Goal: Navigation & Orientation: Understand site structure

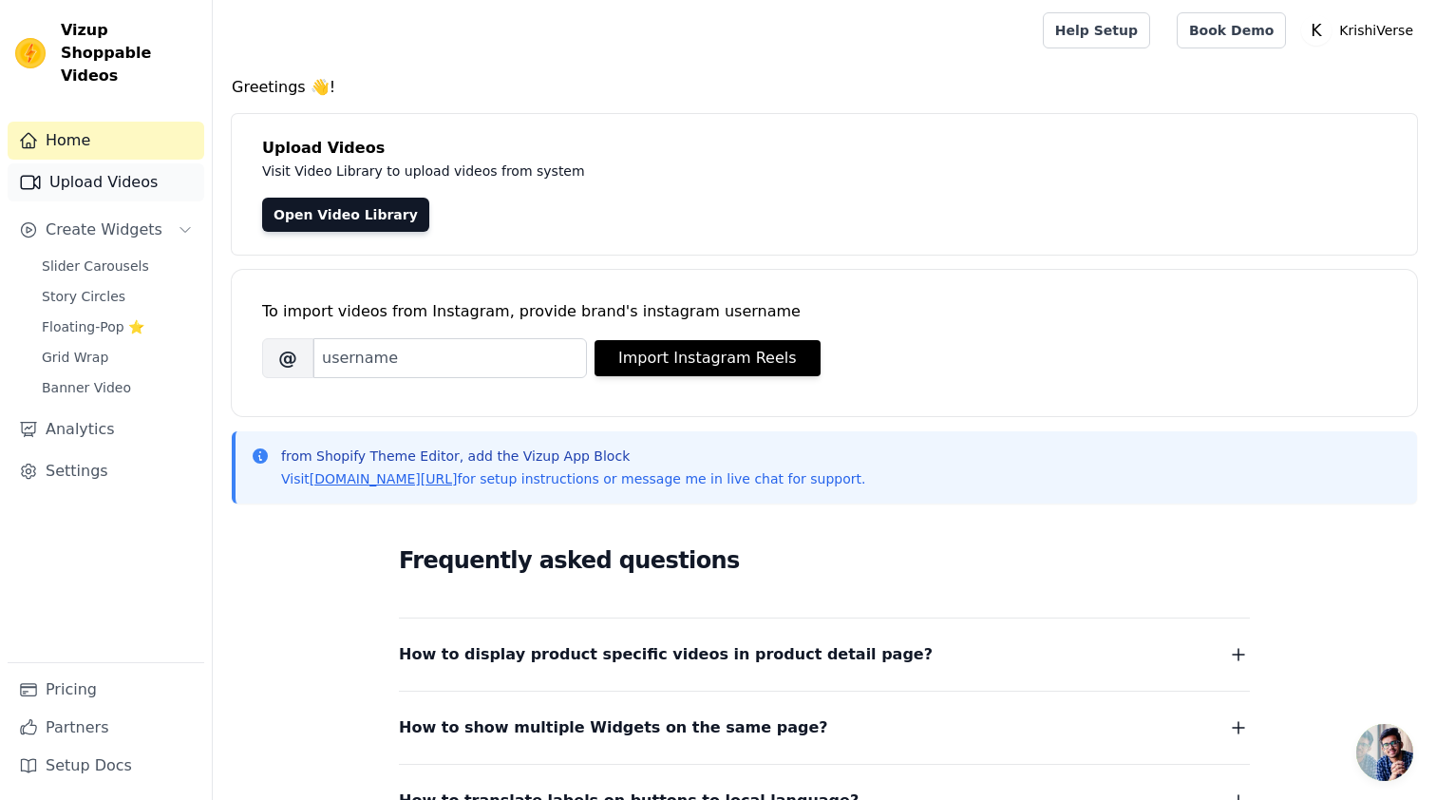
click at [146, 163] on link "Upload Videos" at bounding box center [106, 182] width 197 height 38
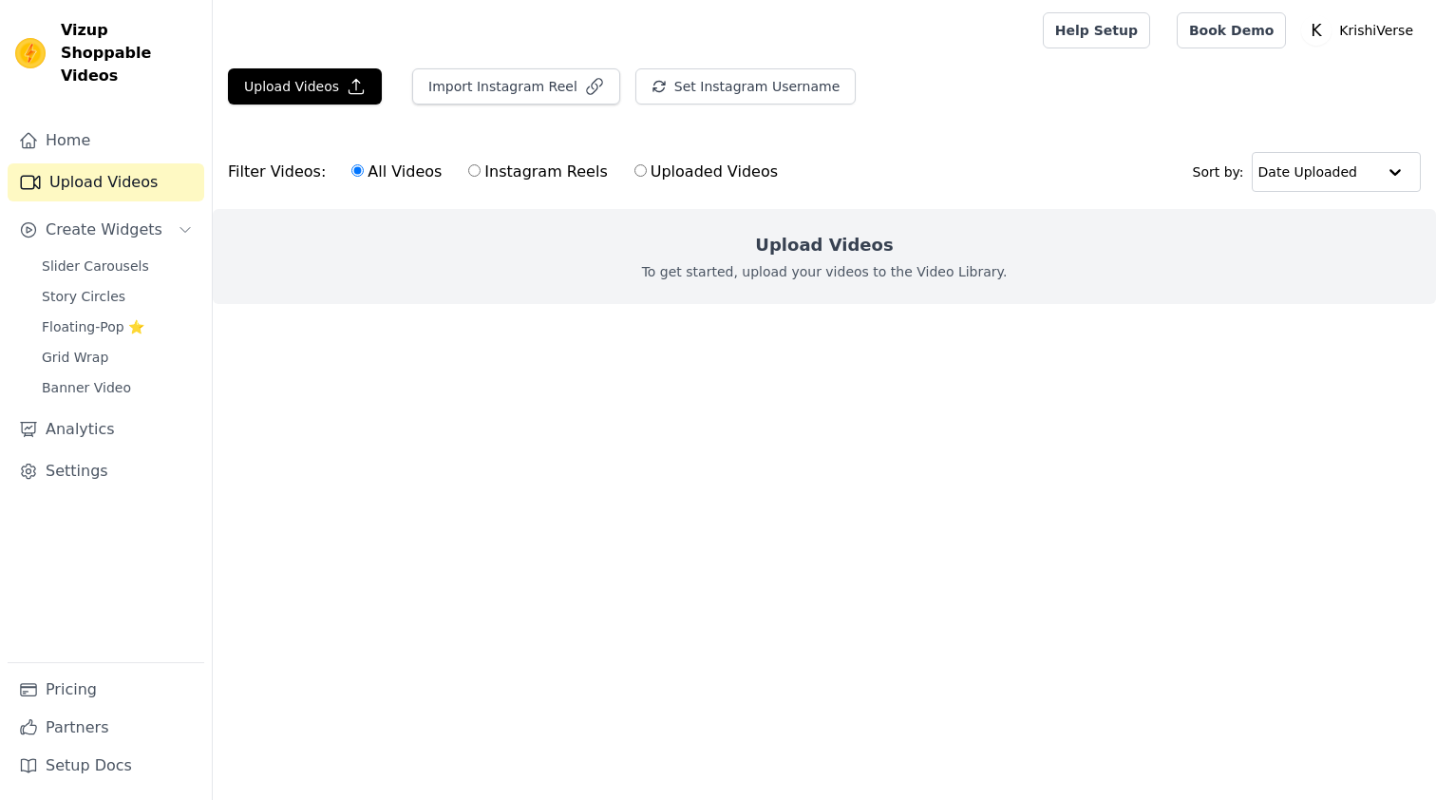
click at [149, 122] on link "Home" at bounding box center [106, 141] width 197 height 38
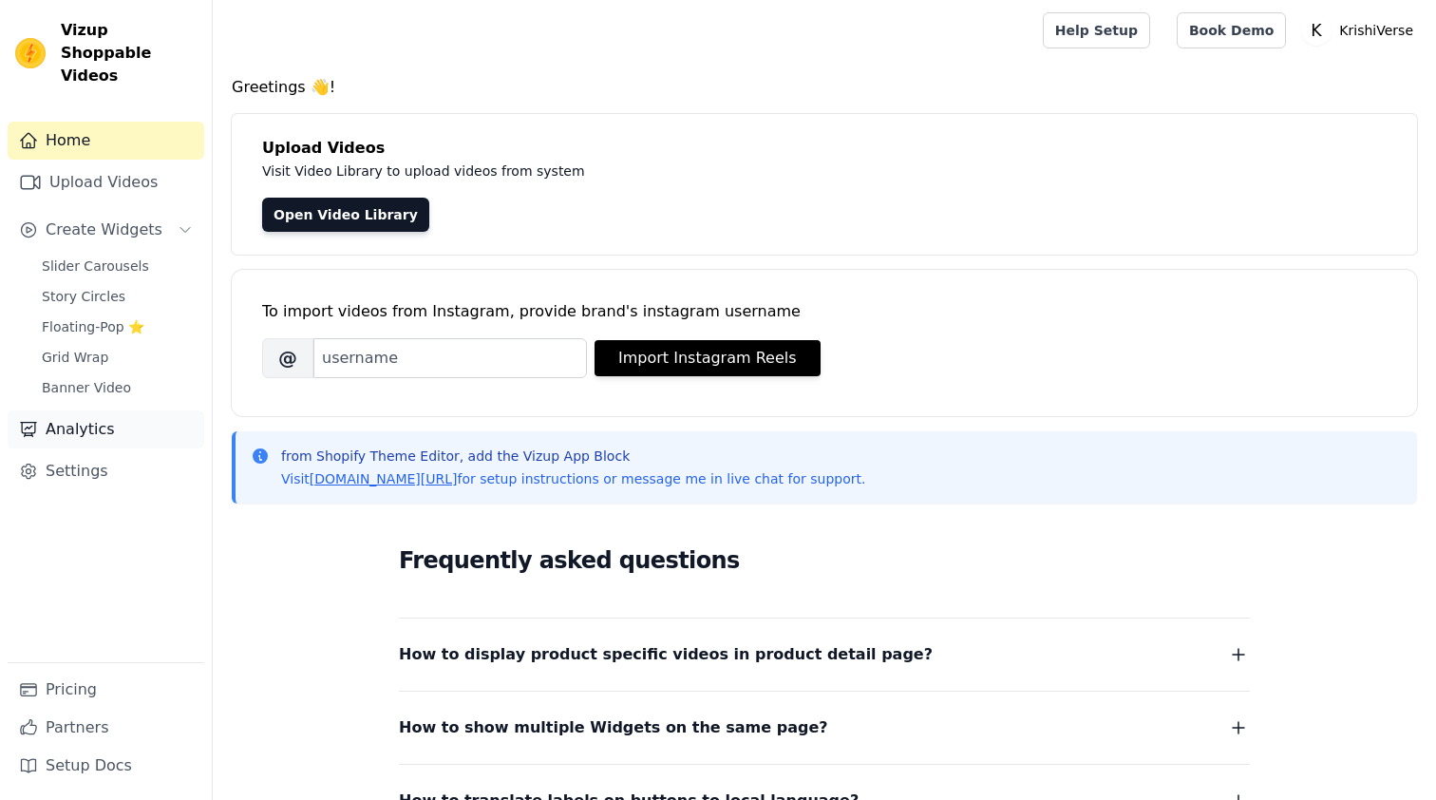
click at [108, 410] on link "Analytics" at bounding box center [106, 429] width 197 height 38
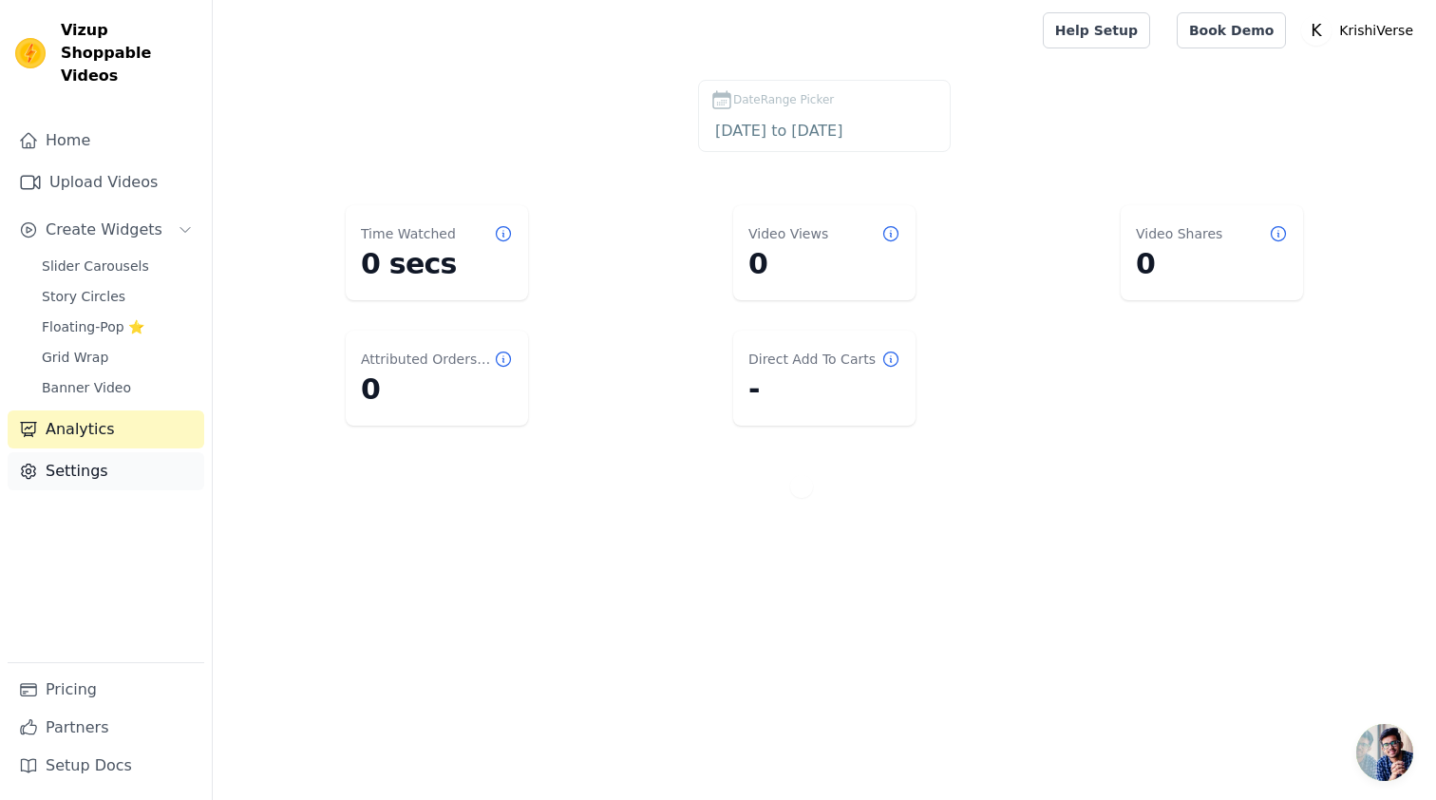
click at [109, 452] on link "Settings" at bounding box center [106, 471] width 197 height 38
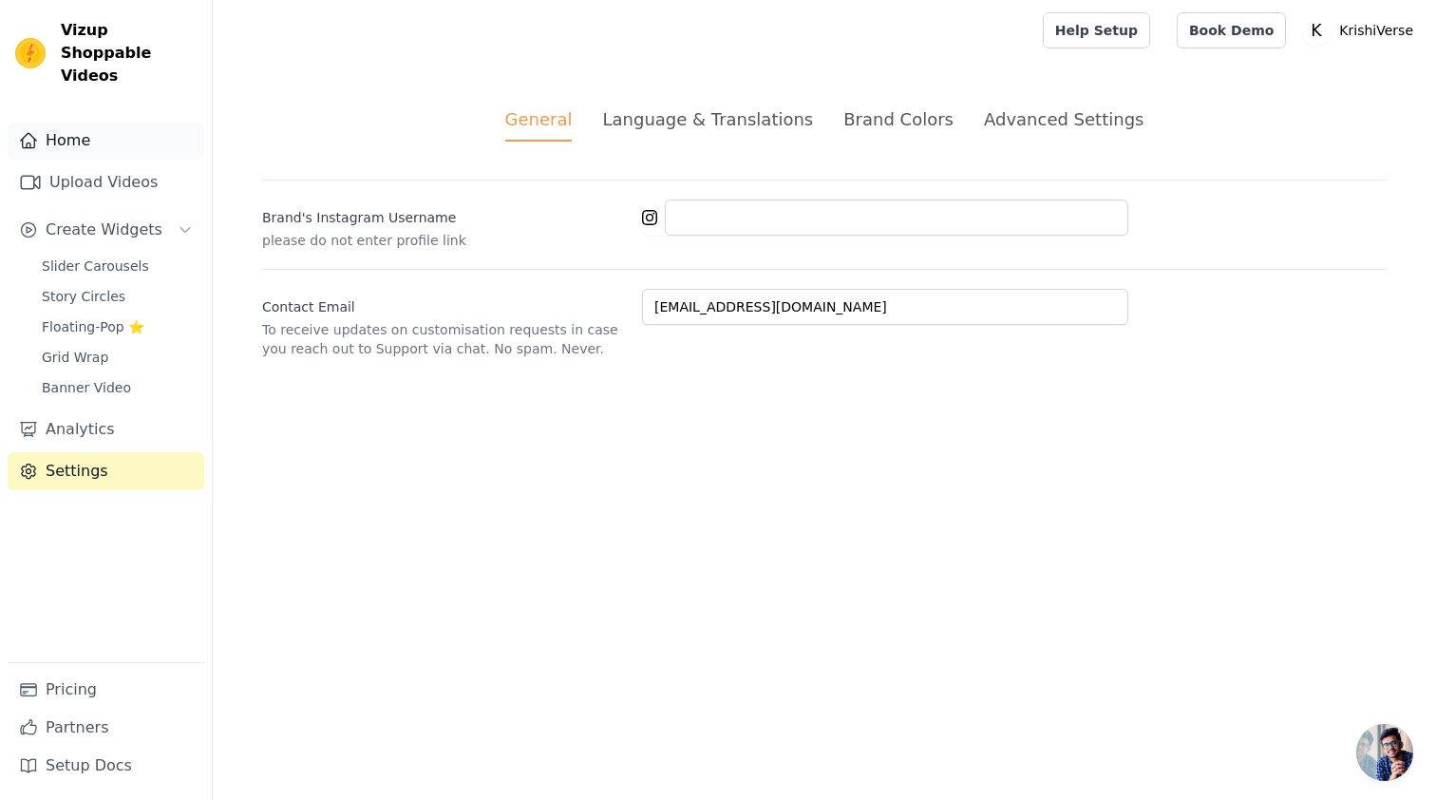
click at [94, 128] on link "Home" at bounding box center [106, 141] width 197 height 38
